Goal: Information Seeking & Learning: Learn about a topic

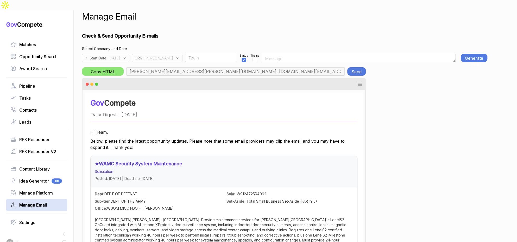
scroll to position [0, 184]
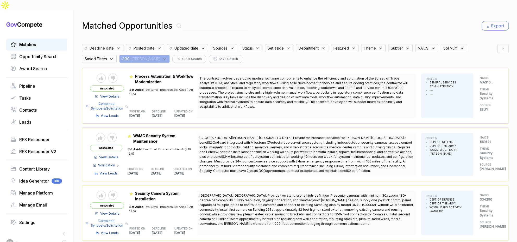
click at [138, 56] on span ": [PERSON_NAME]" at bounding box center [145, 58] width 30 height 5
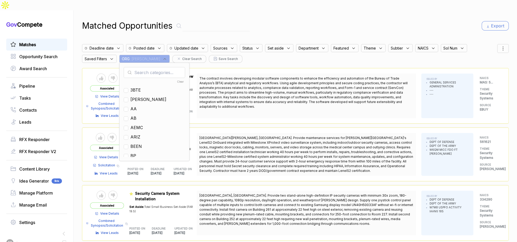
click at [145, 67] on input "text" at bounding box center [154, 72] width 61 height 11
type input "en"
drag, startPoint x: 135, startPoint y: 88, endPoint x: 173, endPoint y: 75, distance: 39.5
click at [135, 96] on span "EN" at bounding box center [134, 99] width 6 height 6
checkbox input "true"
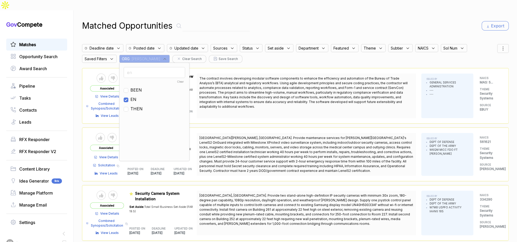
drag, startPoint x: 324, startPoint y: 15, endPoint x: 419, endPoint y: 22, distance: 95.1
click at [332, 20] on div "Matched Opportunities Export" at bounding box center [295, 26] width 427 height 13
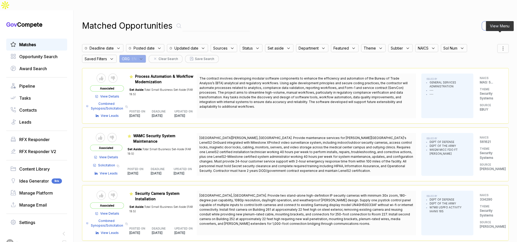
click at [505, 44] on div at bounding box center [503, 48] width 11 height 9
click at [475, 73] on div "posted" at bounding box center [490, 75] width 30 height 5
click at [475, 74] on div at bounding box center [479, 75] width 8 height 3
checkbox input "true"
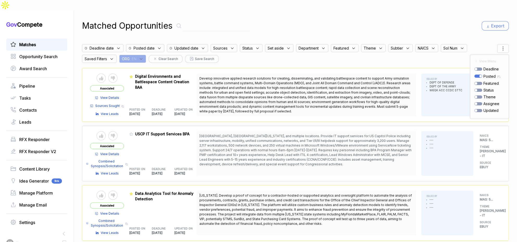
click at [448, 27] on div "Matched Opportunities Export Deadline date Posted date Updated date Sources Sta…" at bounding box center [295, 131] width 427 height 242
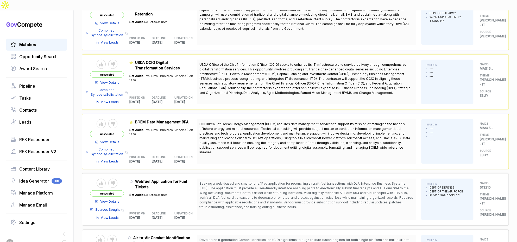
scroll to position [840, 0]
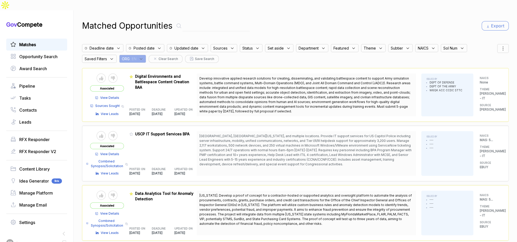
click at [141, 55] on div "ORG : EN" at bounding box center [132, 59] width 27 height 8
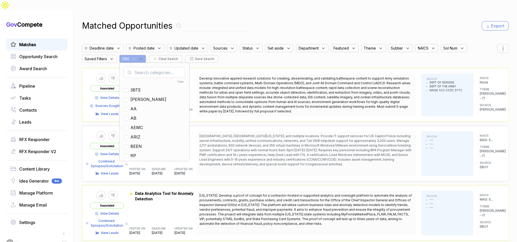
click at [147, 67] on input "text" at bounding box center [154, 72] width 61 height 11
checkbox input "false"
type input "nf"
drag, startPoint x: 135, startPoint y: 90, endPoint x: 184, endPoint y: 62, distance: 56.6
click at [137, 96] on span "NF" at bounding box center [134, 99] width 6 height 6
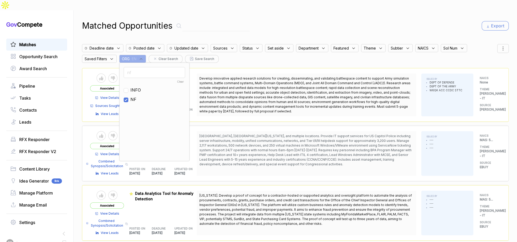
checkbox input "true"
drag, startPoint x: 341, startPoint y: 12, endPoint x: 398, endPoint y: 18, distance: 57.6
click at [348, 20] on div "Matched Opportunities Export" at bounding box center [295, 26] width 427 height 13
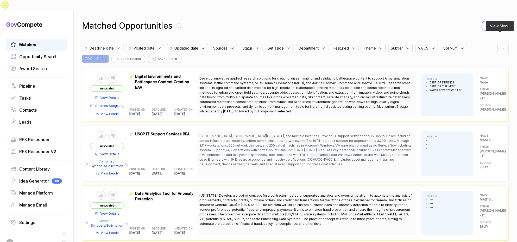
drag, startPoint x: 501, startPoint y: 38, endPoint x: 499, endPoint y: 41, distance: 3.8
click at [501, 45] on icon at bounding box center [503, 48] width 6 height 6
click at [477, 74] on div at bounding box center [479, 75] width 8 height 3
checkbox input "true"
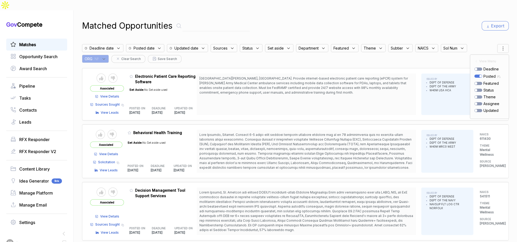
drag, startPoint x: 310, startPoint y: 26, endPoint x: 307, endPoint y: 28, distance: 3.5
click at [310, 26] on div "Matched Opportunities Export Deadline date Posted date Updated date Sources Sta…" at bounding box center [295, 131] width 427 height 242
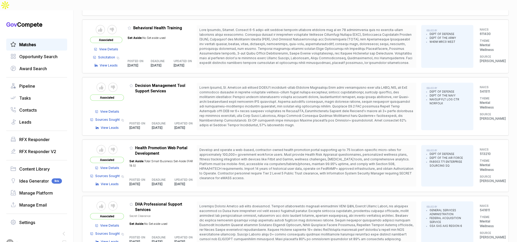
scroll to position [108, 0]
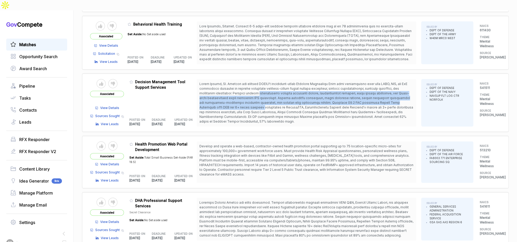
drag, startPoint x: 267, startPoint y: 84, endPoint x: 270, endPoint y: 96, distance: 12.4
click at [270, 96] on span at bounding box center [307, 103] width 214 height 42
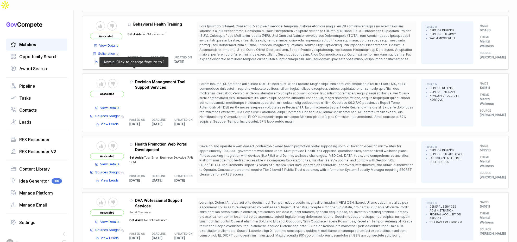
drag, startPoint x: 133, startPoint y: 71, endPoint x: 145, endPoint y: 94, distance: 26.2
click at [133, 80] on icon at bounding box center [131, 82] width 4 height 4
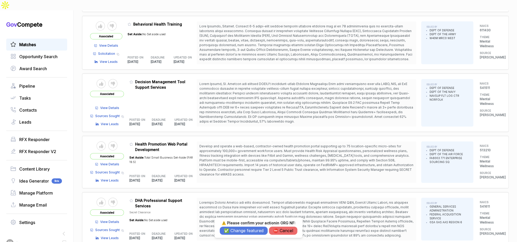
click at [242, 230] on button "✅ Change featured" at bounding box center [244, 230] width 48 height 8
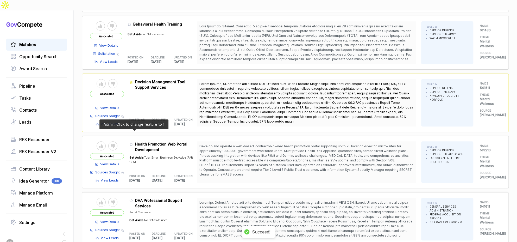
click at [133, 142] on icon at bounding box center [131, 144] width 4 height 4
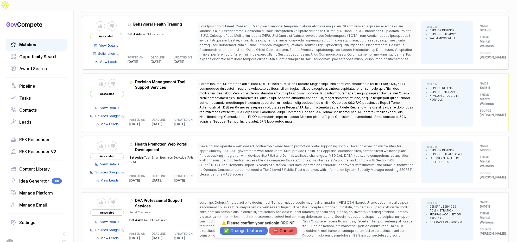
click at [254, 227] on button "✅ Change featured" at bounding box center [244, 230] width 48 height 8
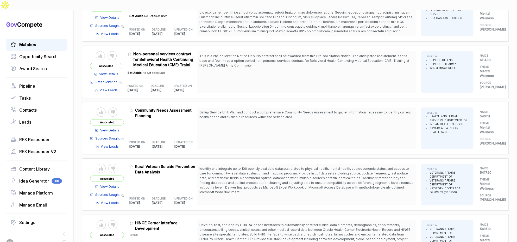
scroll to position [321, 0]
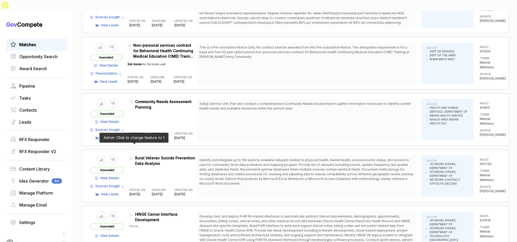
click at [133, 156] on icon at bounding box center [131, 158] width 4 height 4
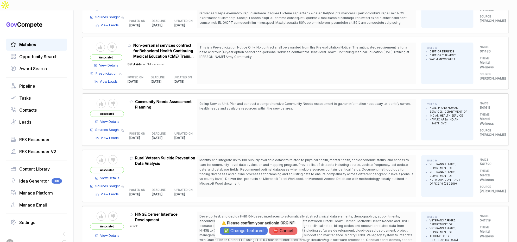
click at [238, 230] on button "✅ Change featured" at bounding box center [244, 230] width 48 height 8
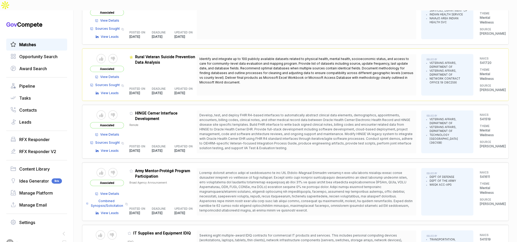
scroll to position [426, 0]
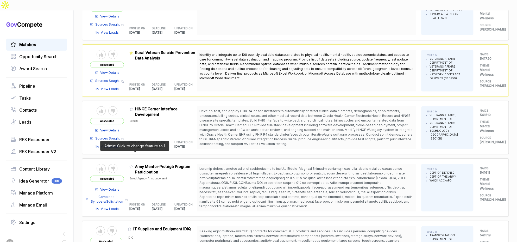
click at [133, 165] on icon at bounding box center [131, 167] width 4 height 4
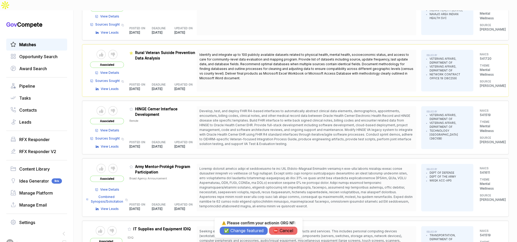
click at [230, 229] on button "✅ Change featured" at bounding box center [244, 230] width 48 height 8
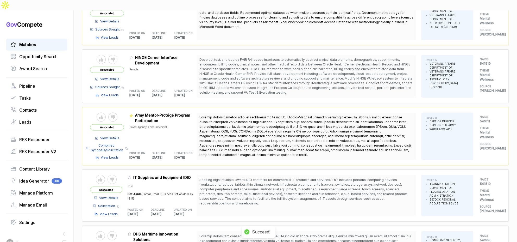
scroll to position [495, 0]
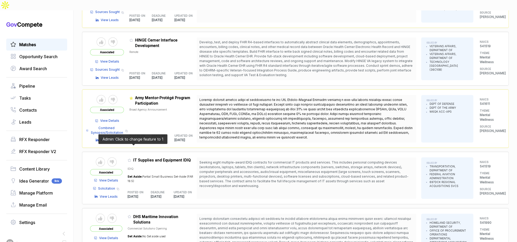
click at [131, 158] on icon at bounding box center [130, 160] width 4 height 4
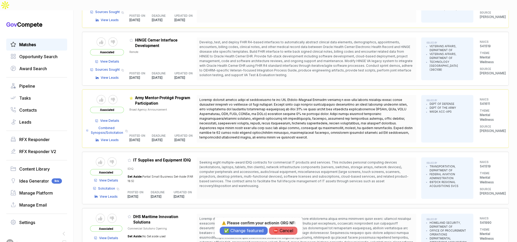
click at [242, 232] on button "✅ Change featured" at bounding box center [244, 230] width 48 height 8
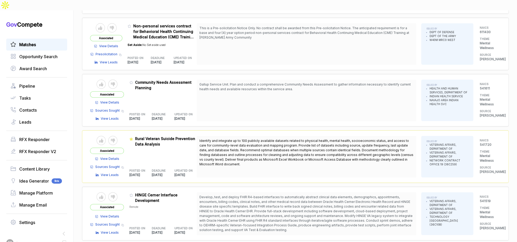
scroll to position [362, 0]
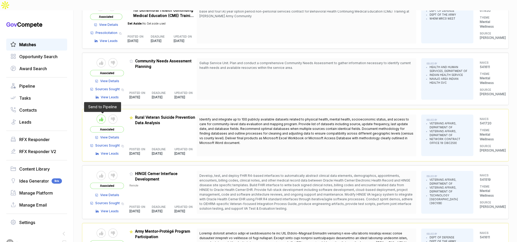
click at [103, 117] on icon at bounding box center [101, 119] width 4 height 4
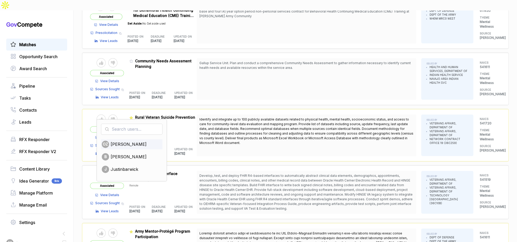
click at [117, 141] on span "Osman Zuberi" at bounding box center [129, 144] width 36 height 6
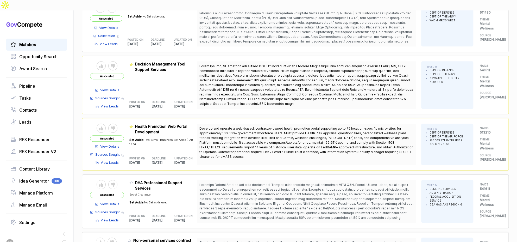
scroll to position [0, 0]
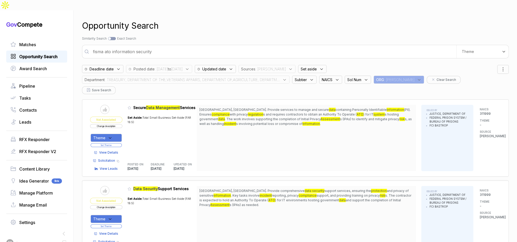
click at [50, 51] on div "Opportunity Search" at bounding box center [36, 57] width 61 height 12
click at [50, 53] on span "Opportunity Search" at bounding box center [38, 56] width 38 height 6
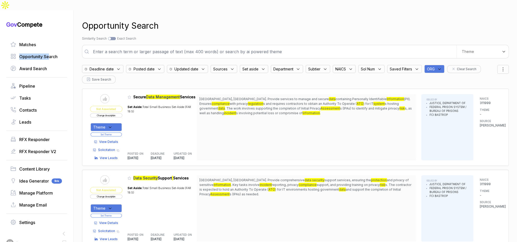
click at [228, 66] on span "Saved Filters" at bounding box center [220, 68] width 14 height 5
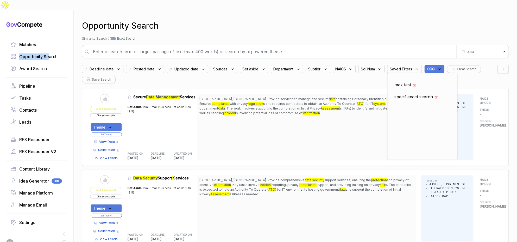
click at [435, 66] on span "ORG" at bounding box center [431, 68] width 8 height 5
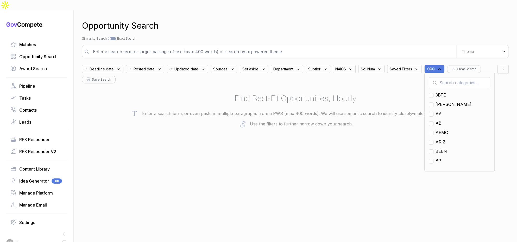
click at [445, 77] on input "text" at bounding box center [459, 82] width 61 height 11
type input "nf"
click at [439, 101] on span "NF" at bounding box center [439, 104] width 6 height 6
checkbox input "true"
drag, startPoint x: 343, startPoint y: 95, endPoint x: 253, endPoint y: 83, distance: 91.5
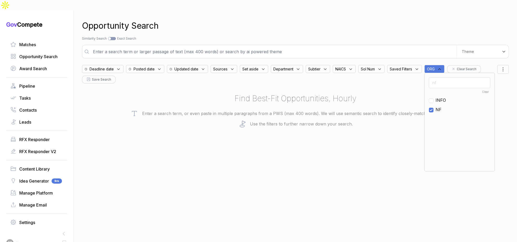
click at [333, 94] on div "Find Best-Fit Opportunities, Hourly Enter a search term, or even paste in multi…" at bounding box center [295, 109] width 427 height 35
click at [114, 66] on span "Posted date" at bounding box center [102, 68] width 24 height 5
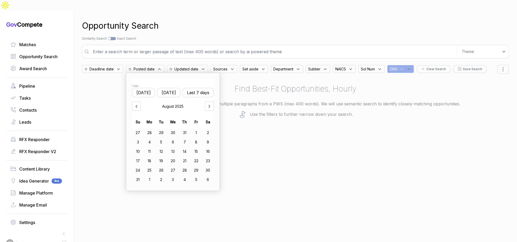
click at [199, 88] on button "Last 7 days" at bounding box center [198, 92] width 31 height 9
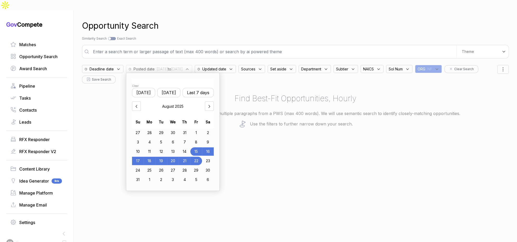
click at [313, 151] on div "Opportunity Search Search by Topic Relevance Similarity Search Search by Exact …" at bounding box center [295, 131] width 427 height 242
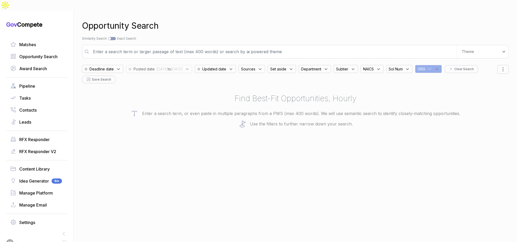
click at [178, 46] on input "text" at bounding box center [273, 51] width 367 height 10
paste input "NeuroFlow is a Philadelphia-based behavioral health company that provides a clo…"
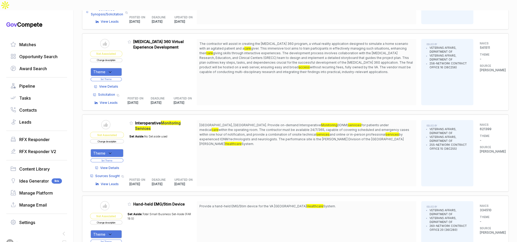
scroll to position [549, 0]
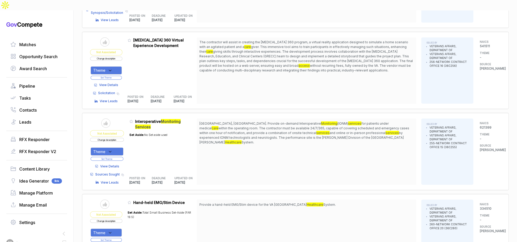
type input "NeuroFlow is a Philadelphia-based behavioral health company that provides a clo…"
click at [116, 66] on div "Theme" at bounding box center [106, 70] width 31 height 8
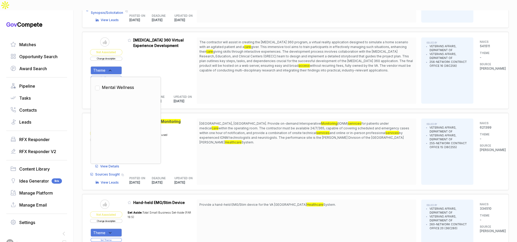
drag, startPoint x: 122, startPoint y: 76, endPoint x: 129, endPoint y: 62, distance: 15.0
click at [123, 84] on span "Mental Wellness" at bounding box center [118, 87] width 32 height 6
checkbox input "true"
click at [131, 58] on div "Admin: Click to change feature to 1 36C25625Q1242 [MEDICAL_DATA] 360 Virtual Ex…" at bounding box center [162, 70] width 69 height 66
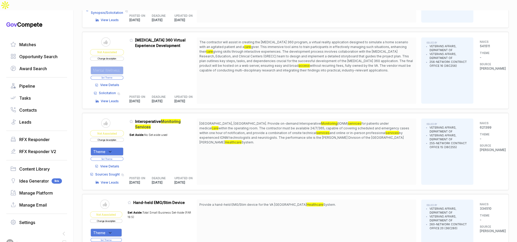
click at [119, 76] on button "Set Theme" at bounding box center [107, 78] width 33 height 4
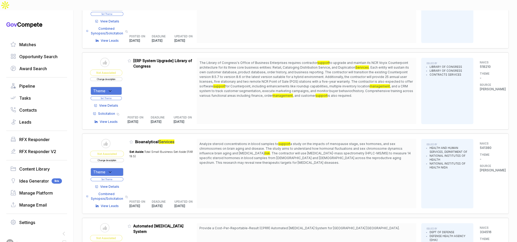
scroll to position [1190, 0]
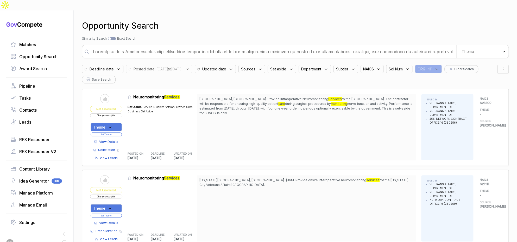
click at [234, 46] on input "text" at bounding box center [273, 51] width 367 height 10
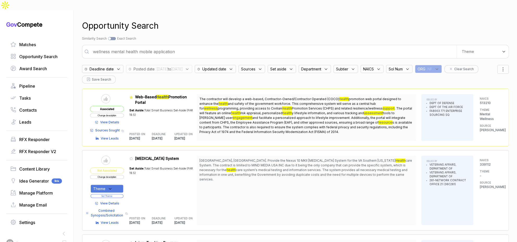
type input "wellness mental health mobile application"
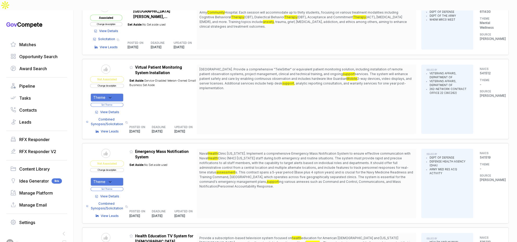
scroll to position [495, 0]
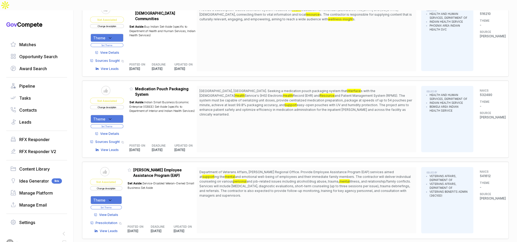
scroll to position [697, 0]
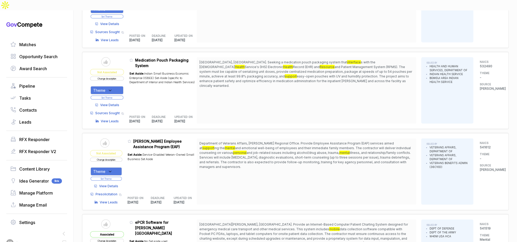
click at [119, 167] on div "Theme" at bounding box center [106, 171] width 31 height 8
click at [120, 185] on span "Mental Wellness" at bounding box center [118, 188] width 32 height 6
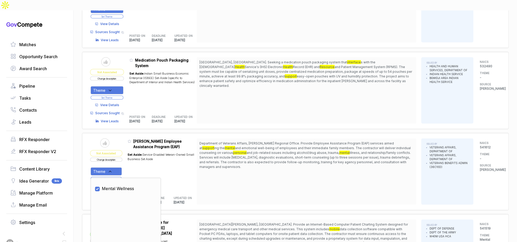
checkbox input "true"
drag, startPoint x: 134, startPoint y: 159, endPoint x: 123, endPoint y: 163, distance: 11.9
click at [134, 159] on div "Set Aside: Service-Disabled Veteran-Owned Small Business Set Aside" at bounding box center [162, 169] width 69 height 41
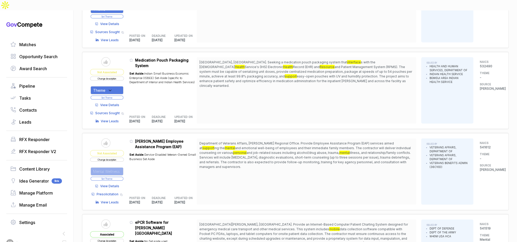
click at [120, 177] on button "Set Theme" at bounding box center [107, 179] width 33 height 4
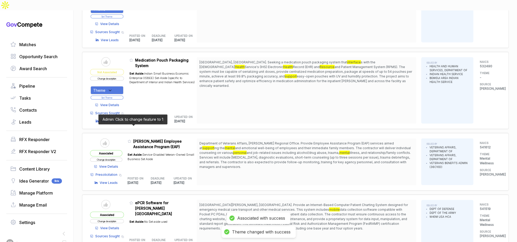
click at [131, 139] on icon at bounding box center [130, 141] width 4 height 4
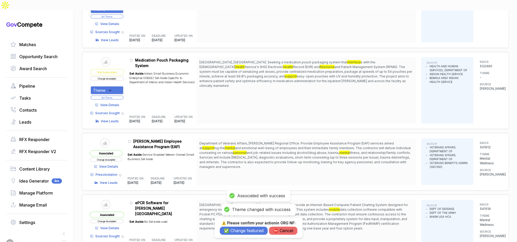
click at [240, 231] on button "✅ Change featured" at bounding box center [244, 230] width 48 height 8
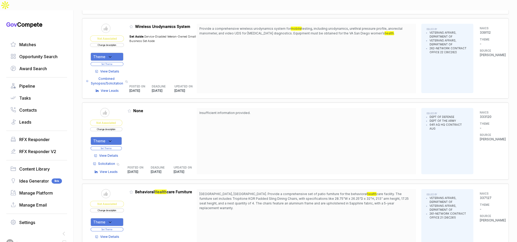
scroll to position [1359, 0]
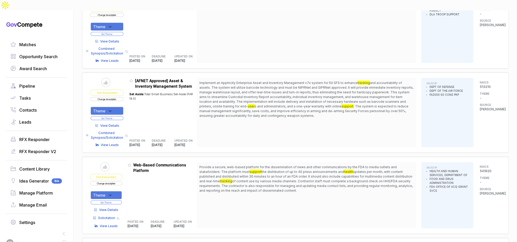
scroll to position [1958, 0]
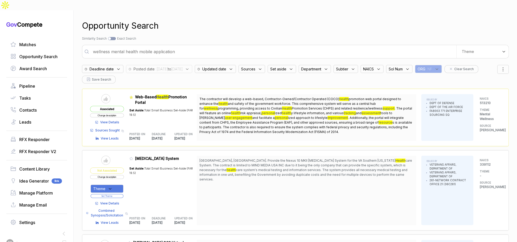
click at [200, 46] on input "wellness mental health mobile application" at bounding box center [273, 51] width 367 height 10
type input "[MEDICAL_DATA] suicide prevention"
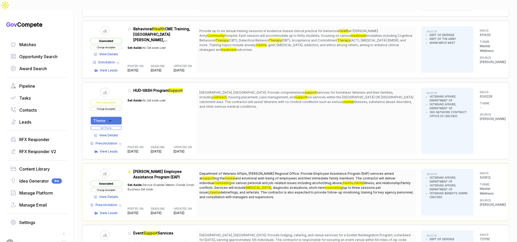
scroll to position [212, 0]
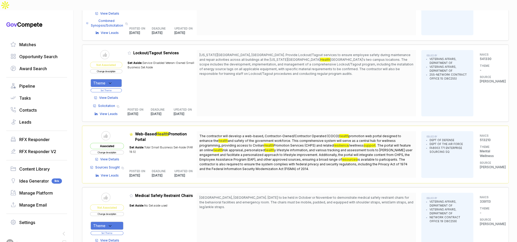
scroll to position [1163, 0]
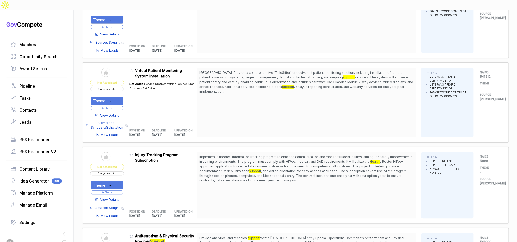
scroll to position [1845, 0]
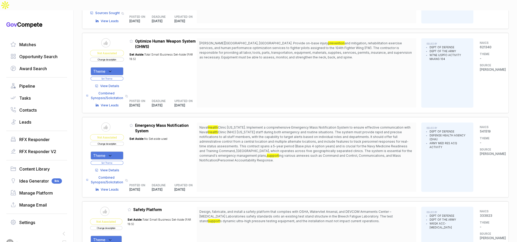
scroll to position [2205, 0]
